Goal: Find contact information: Find contact information

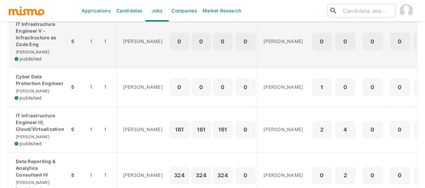
scroll to position [336, 0]
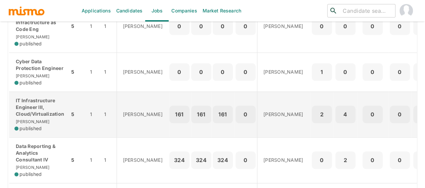
click at [29, 117] on p "IT Infrastructure Engineer III, Cloud/Virtualization" at bounding box center [39, 107] width 50 height 20
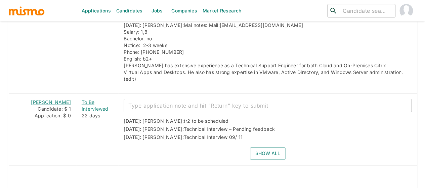
scroll to position [1075, 0]
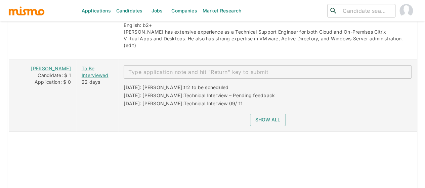
click at [261, 108] on div "Show all" at bounding box center [264, 117] width 293 height 18
click at [260, 114] on button "Show all" at bounding box center [268, 120] width 36 height 12
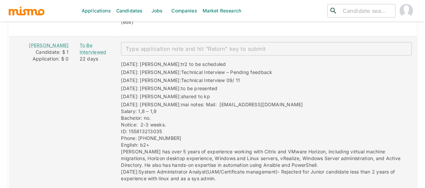
scroll to position [1109, 0]
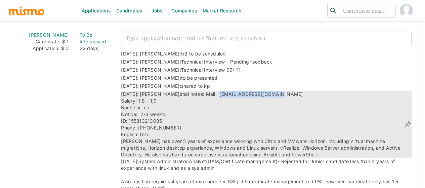
drag, startPoint x: 266, startPoint y: 82, endPoint x: 199, endPoint y: 81, distance: 66.9
click at [199, 91] on div "[DATE]: [PERSON_NAME]: mai notes: Mail: [EMAIL_ADDRESS][DOMAIN_NAME] Salary: 1,…" at bounding box center [262, 124] width 283 height 67
copy span "charsrojas59@gmail.com"
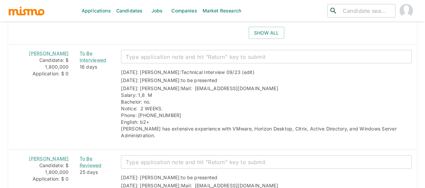
scroll to position [672, 0]
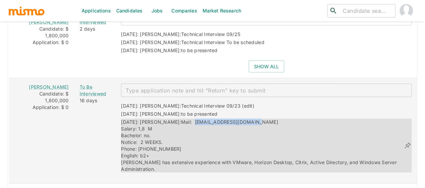
drag, startPoint x: 246, startPoint y: 112, endPoint x: 174, endPoint y: 111, distance: 71.9
click at [174, 119] on div "09/02/2025: Kaiser: Mail: jona16avila91@gmail.com Salary: 1,8 M Bachelor: no. N…" at bounding box center [262, 146] width 283 height 54
copy span "jona16avila91@gmail.com"
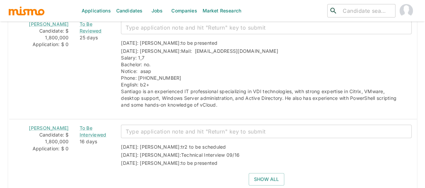
scroll to position [874, 0]
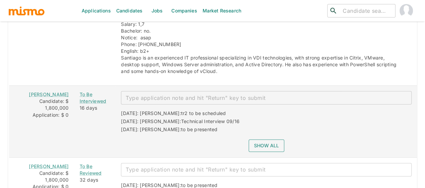
click at [262, 139] on button "Show all" at bounding box center [267, 145] width 36 height 12
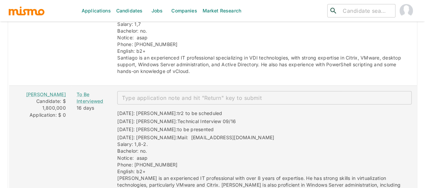
scroll to position [880, 0]
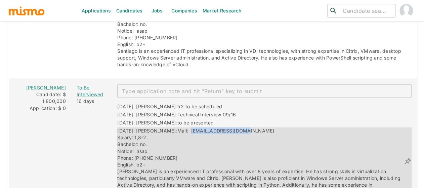
drag, startPoint x: 231, startPoint y: 119, endPoint x: 171, endPoint y: 118, distance: 59.8
click at [171, 127] on div "08/28/2025: Kaiser: Mail: Kevinhch@hotmail.com Salary: 1,8-2. Bachelor: no. Not…" at bounding box center [260, 160] width 286 height 67
copy span "Kevinhch@hotmail.com"
